Goal: Browse casually

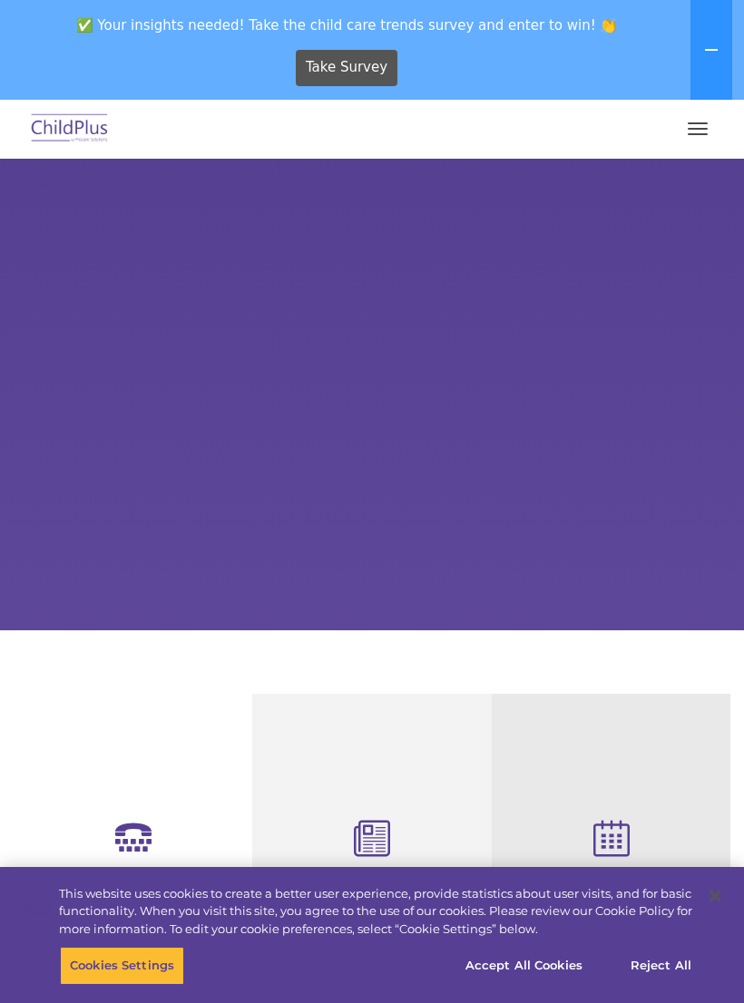
select select "MEDIUM"
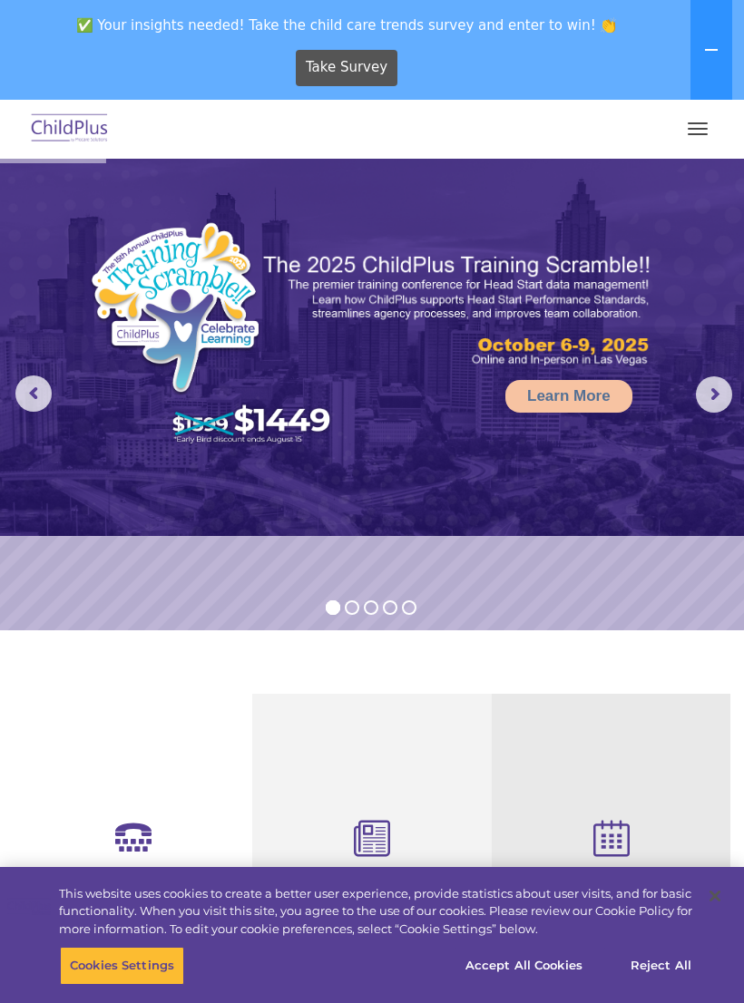
click at [698, 129] on span "button" at bounding box center [698, 129] width 20 height 2
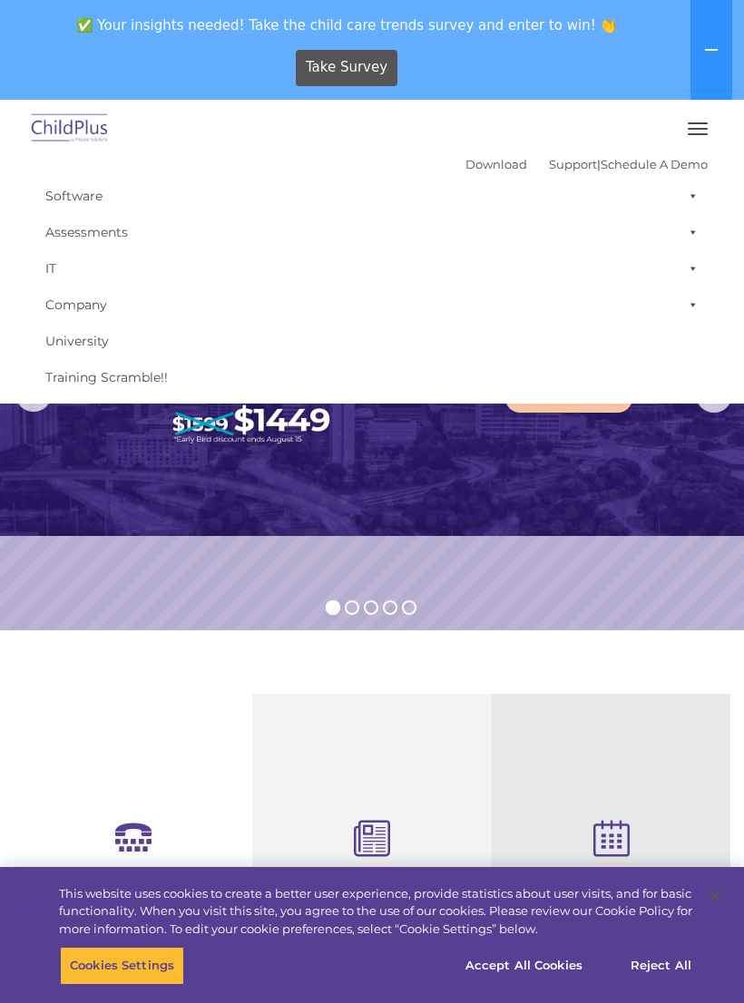
click at [697, 443] on img at bounding box center [372, 347] width 744 height 377
click at [661, 464] on img at bounding box center [372, 347] width 744 height 377
click at [698, 123] on span "button" at bounding box center [698, 123] width 20 height 2
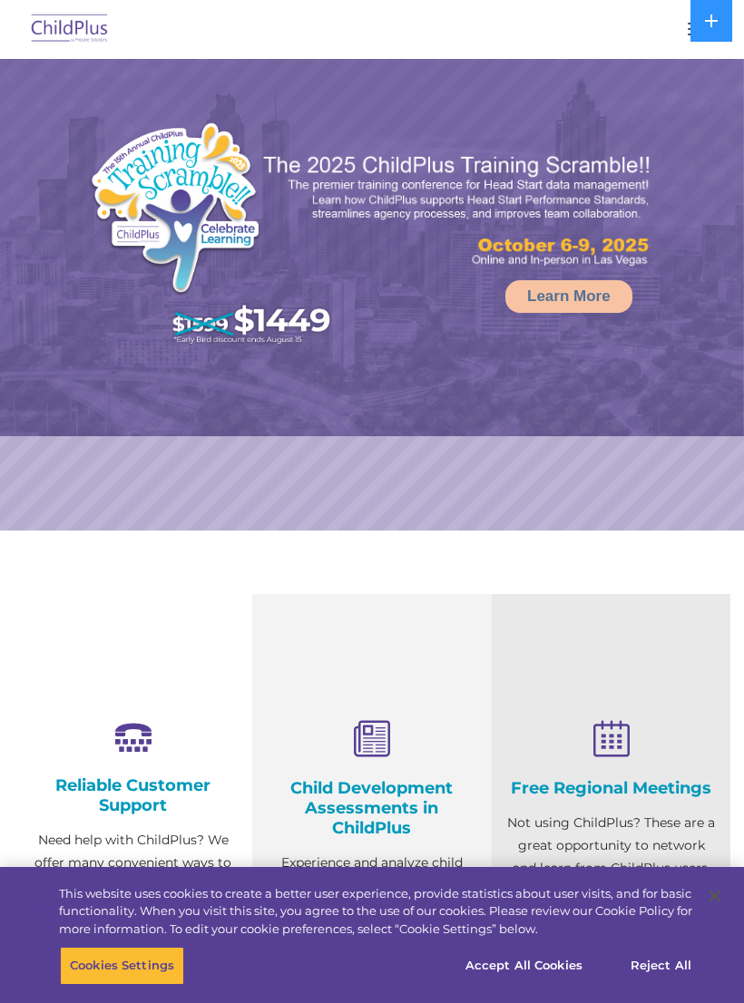
select select "MEDIUM"
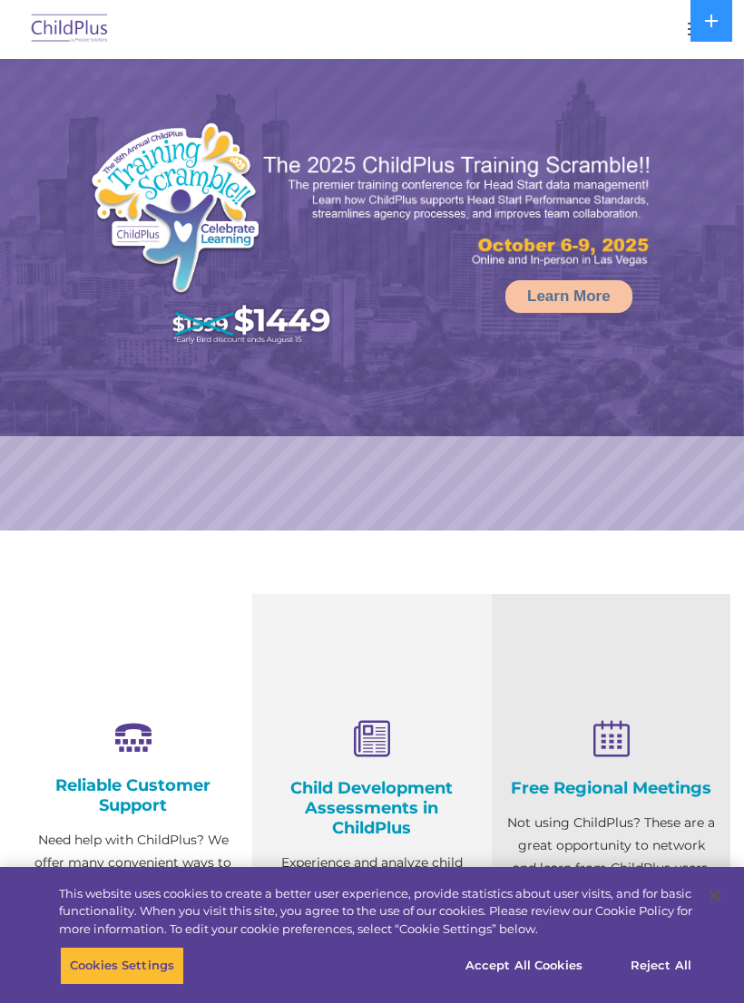
select select "MEDIUM"
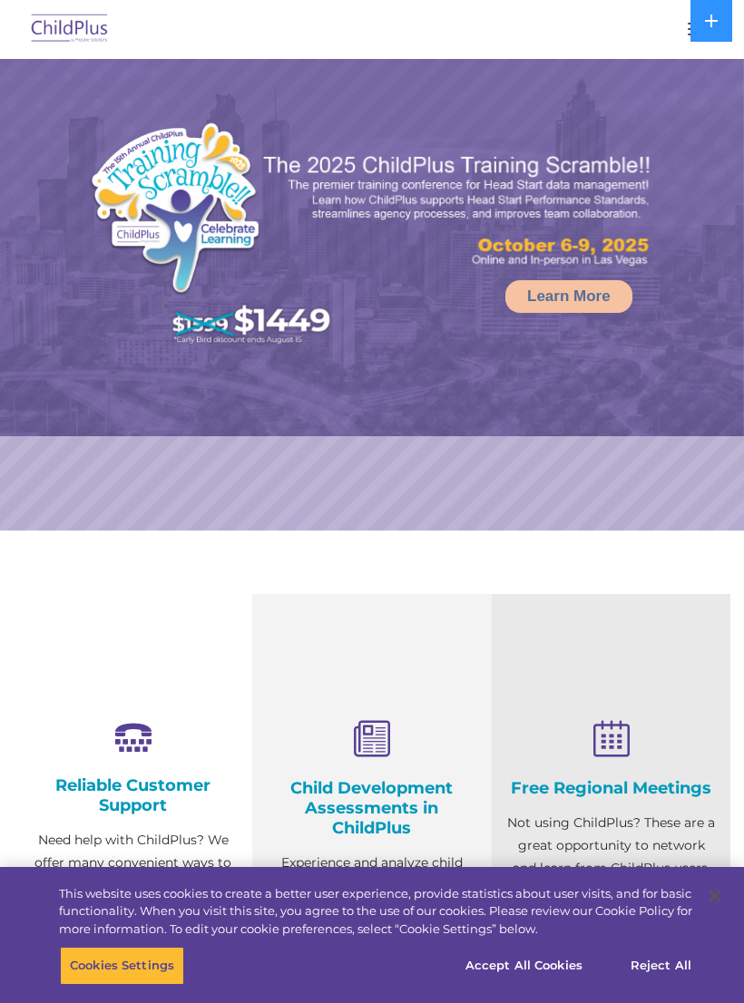
select select "MEDIUM"
